Goal: Check status

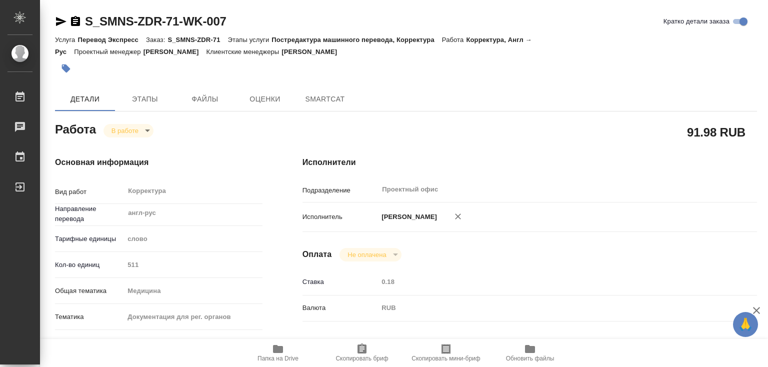
type textarea "x"
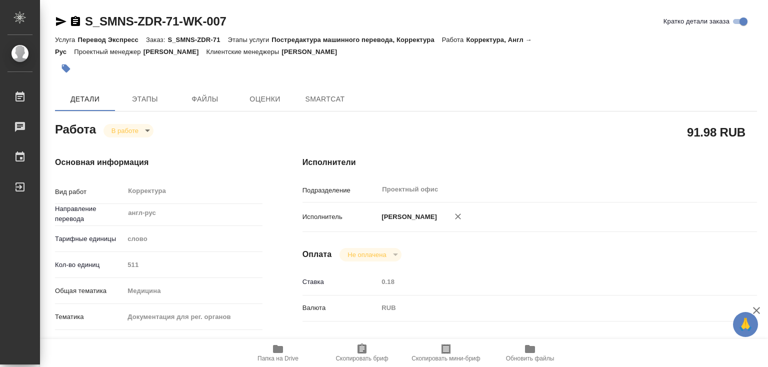
type textarea "x"
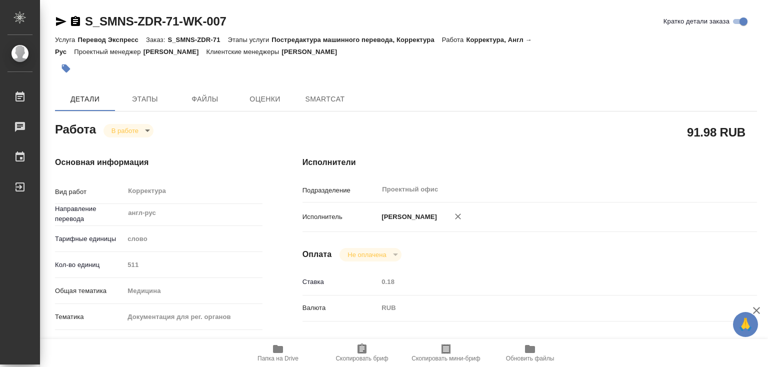
type textarea "x"
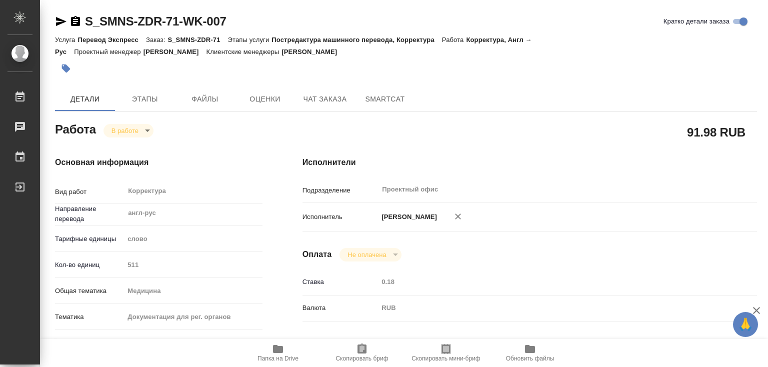
click at [280, 348] on icon "button" at bounding box center [278, 349] width 10 height 8
type textarea "x"
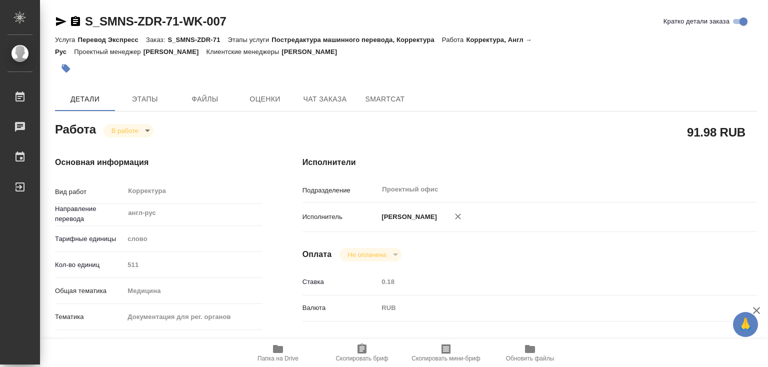
type textarea "x"
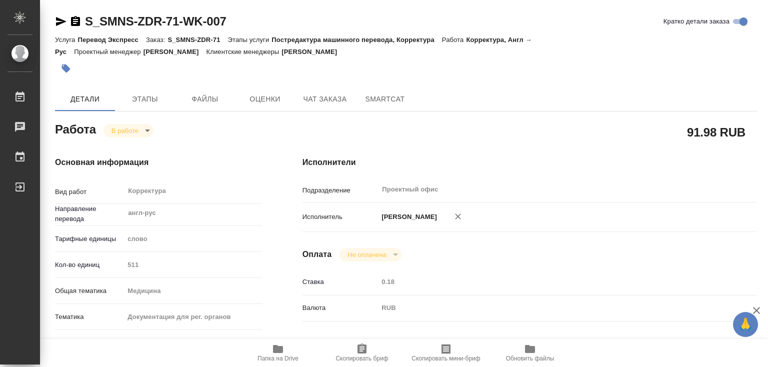
type textarea "x"
click at [144, 129] on body "🙏 .cls-1 fill:#fff; AWATERA [PERSON_NAME]lebedeva Работы 1 Чаты График Выйти S_…" at bounding box center [384, 183] width 768 height 367
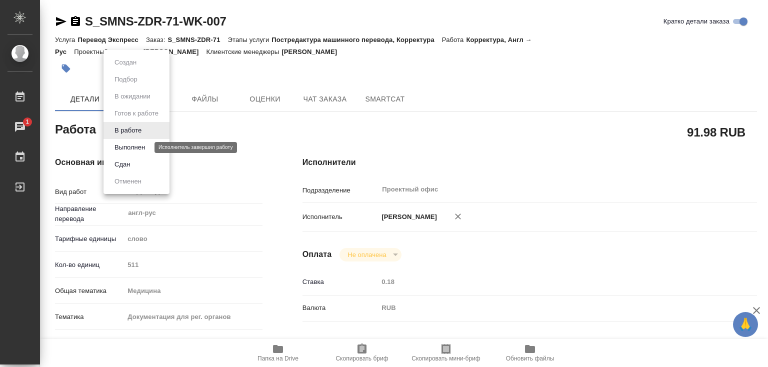
click at [141, 145] on button "Выполнен" at bounding box center [130, 147] width 37 height 11
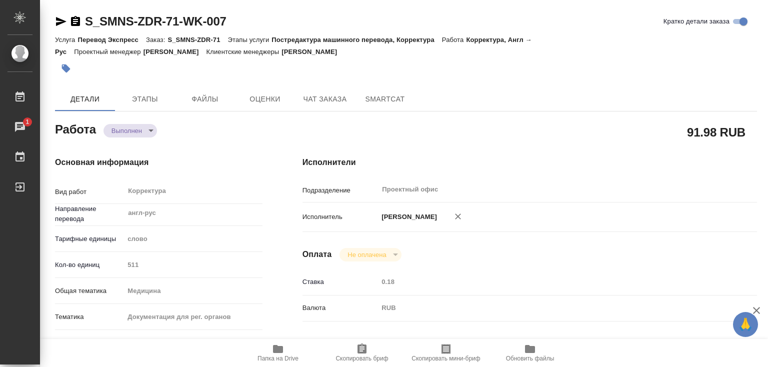
type textarea "x"
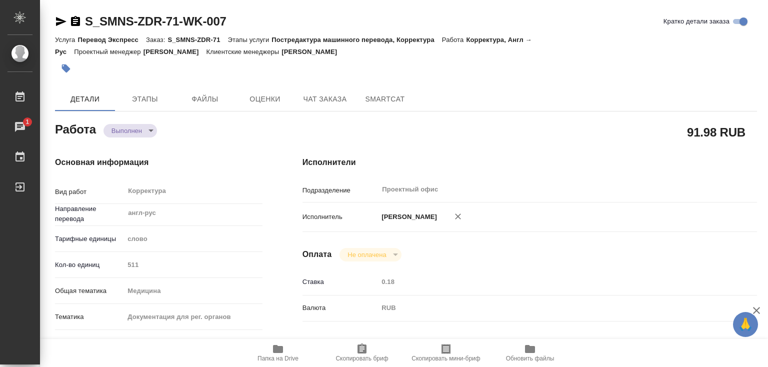
type textarea "x"
